Goal: Check status

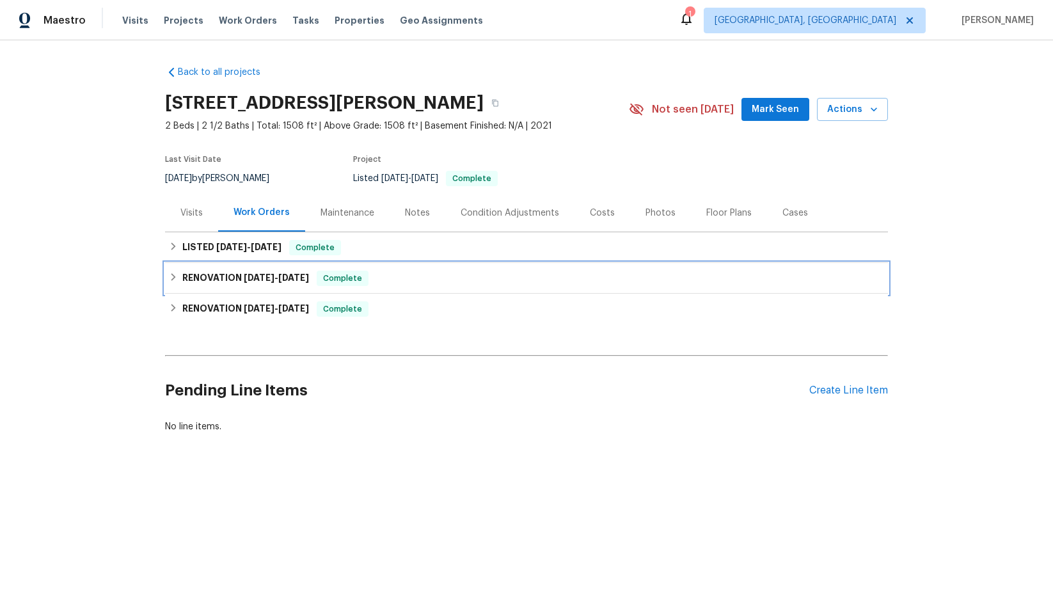
click at [249, 274] on span "[DATE]" at bounding box center [259, 277] width 31 height 9
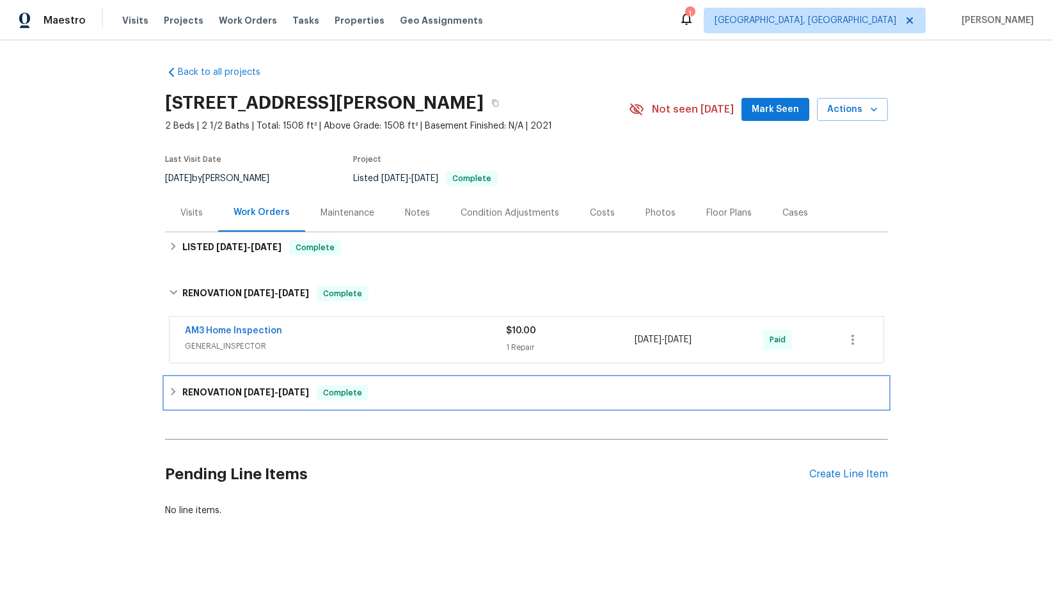
click at [253, 398] on h6 "RENOVATION [DATE] - [DATE]" at bounding box center [245, 392] width 127 height 15
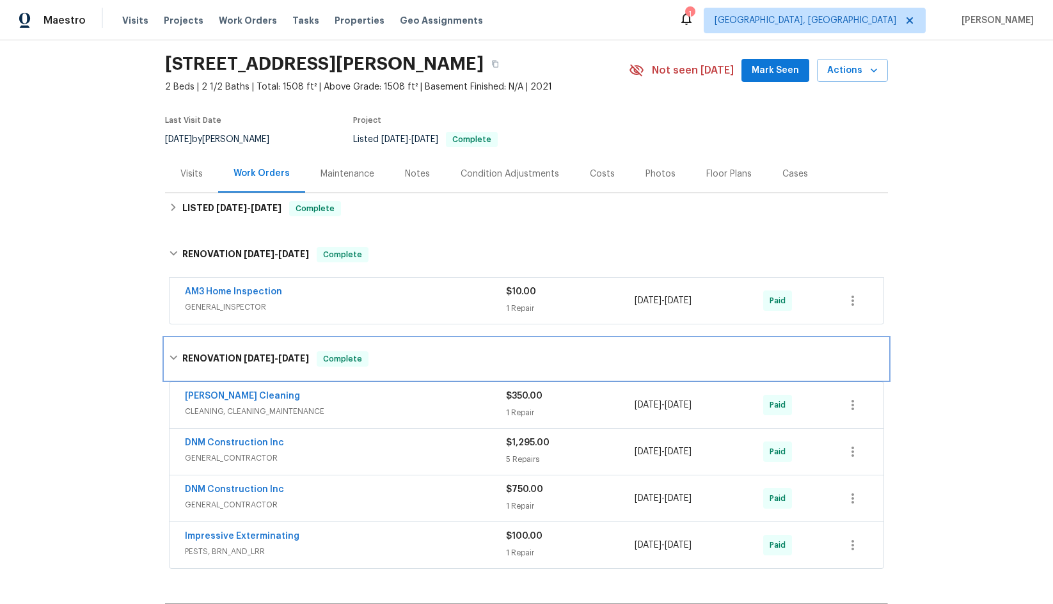
scroll to position [128, 0]
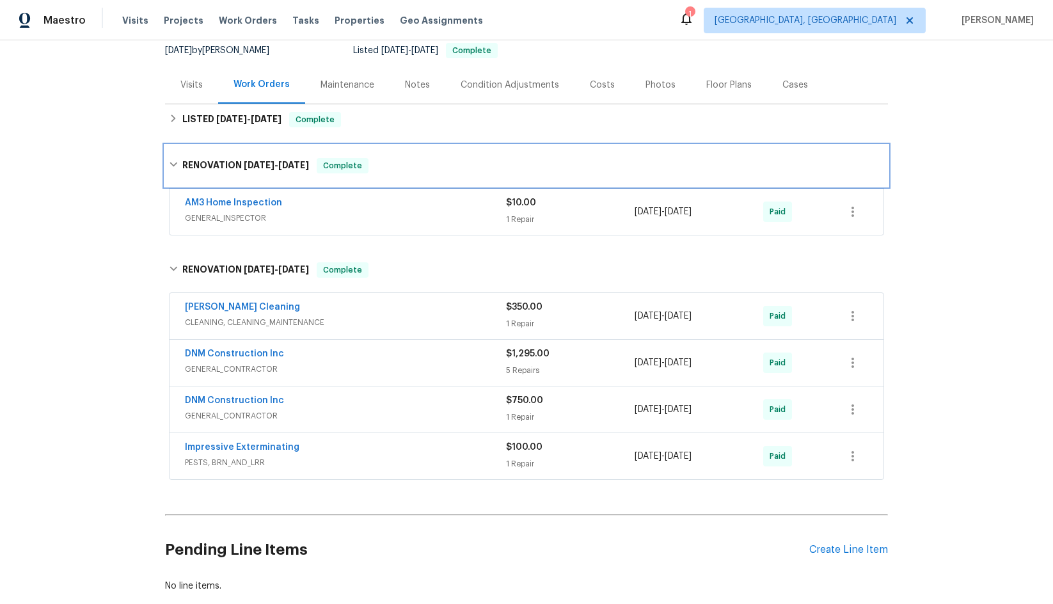
click at [244, 164] on span "[DATE]" at bounding box center [259, 165] width 31 height 9
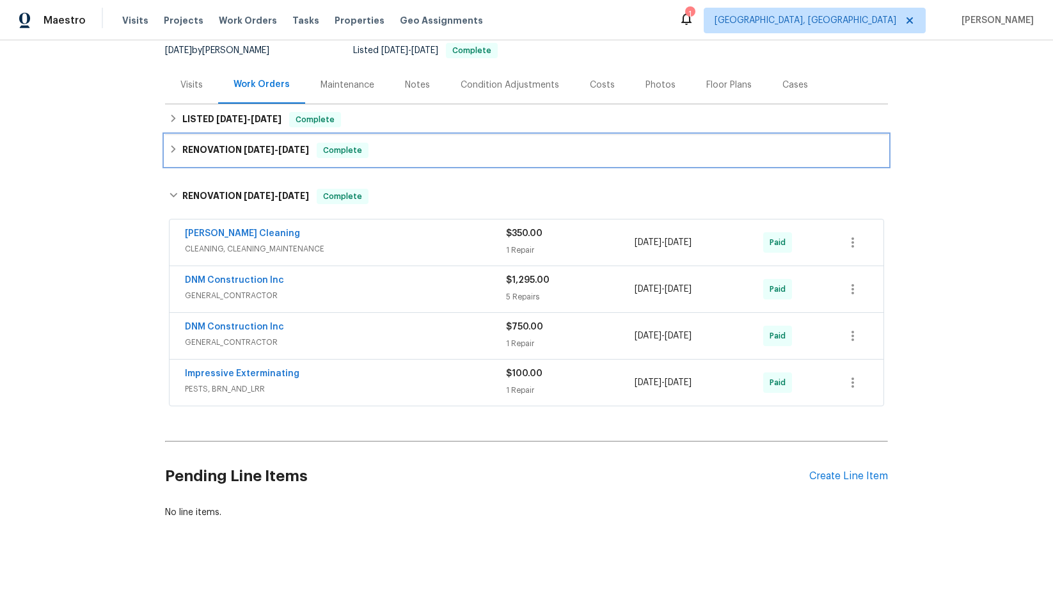
click at [257, 150] on span "[DATE]" at bounding box center [259, 149] width 31 height 9
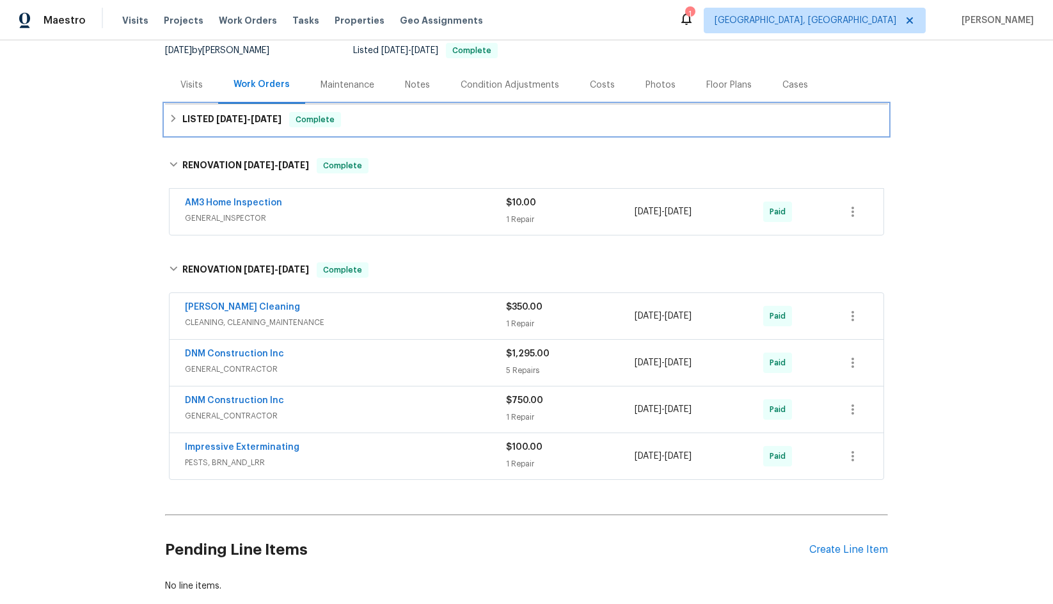
click at [234, 115] on span "[DATE]" at bounding box center [231, 118] width 31 height 9
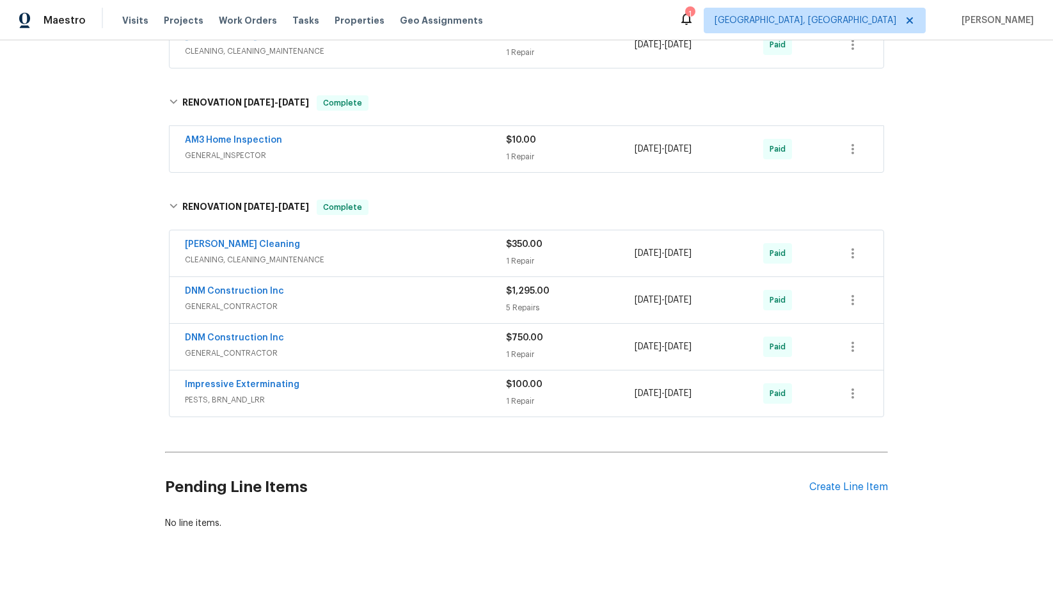
scroll to position [286, 0]
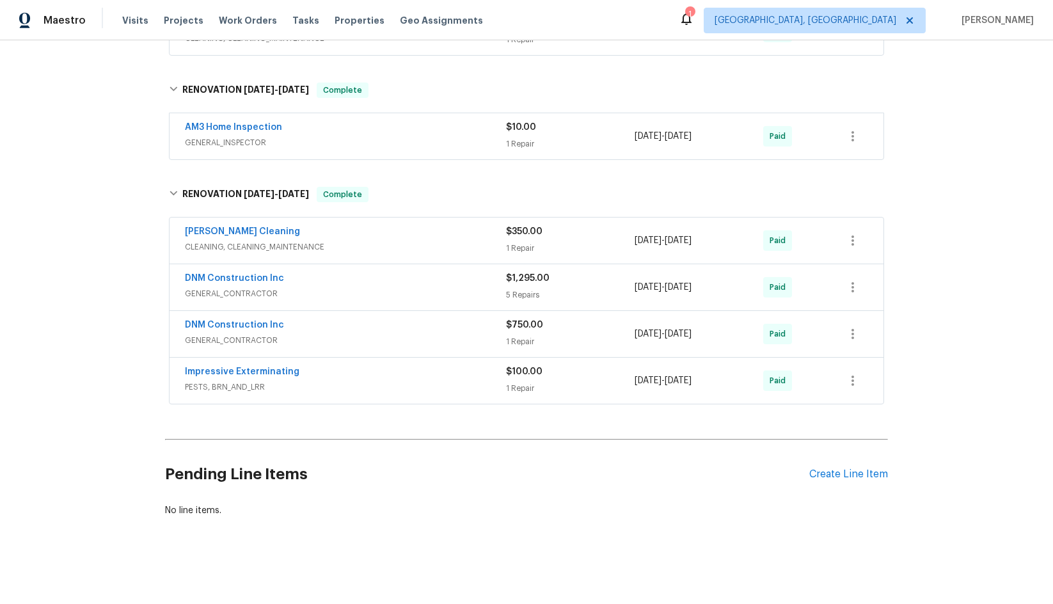
click at [371, 380] on span "PESTS, BRN_AND_LRR" at bounding box center [345, 386] width 321 height 13
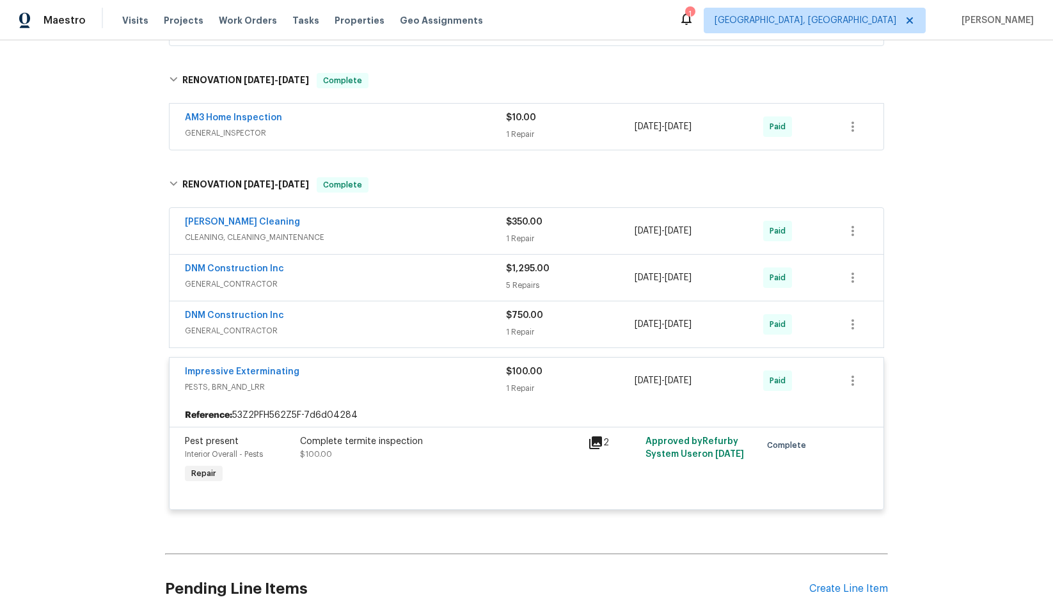
click at [359, 325] on span "GENERAL_CONTRACTOR" at bounding box center [345, 330] width 321 height 13
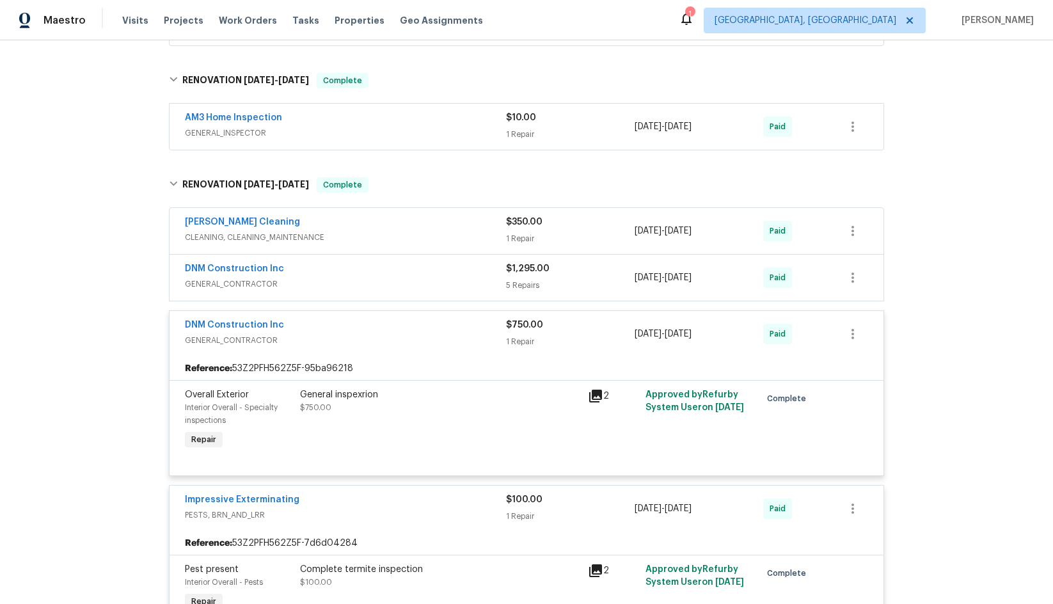
scroll to position [223, 0]
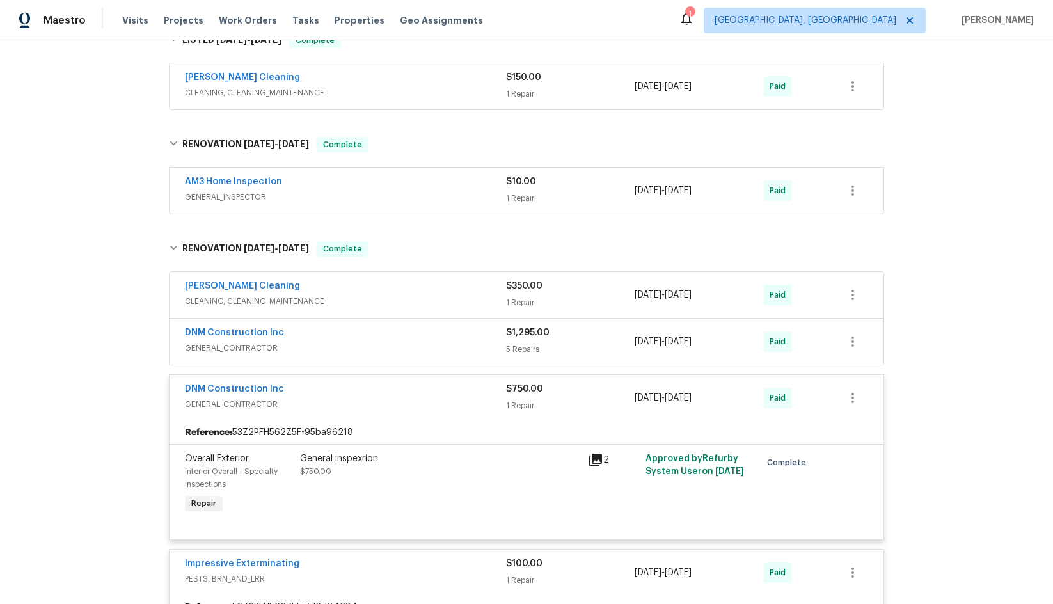
click at [361, 342] on span "GENERAL_CONTRACTOR" at bounding box center [345, 347] width 321 height 13
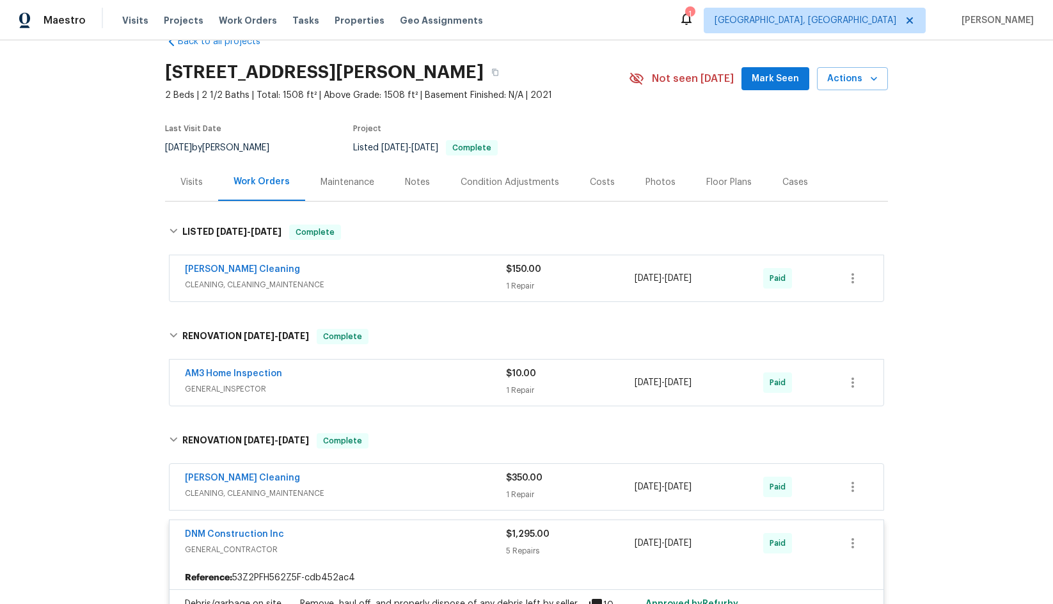
scroll to position [0, 0]
